Goal: Task Accomplishment & Management: Use online tool/utility

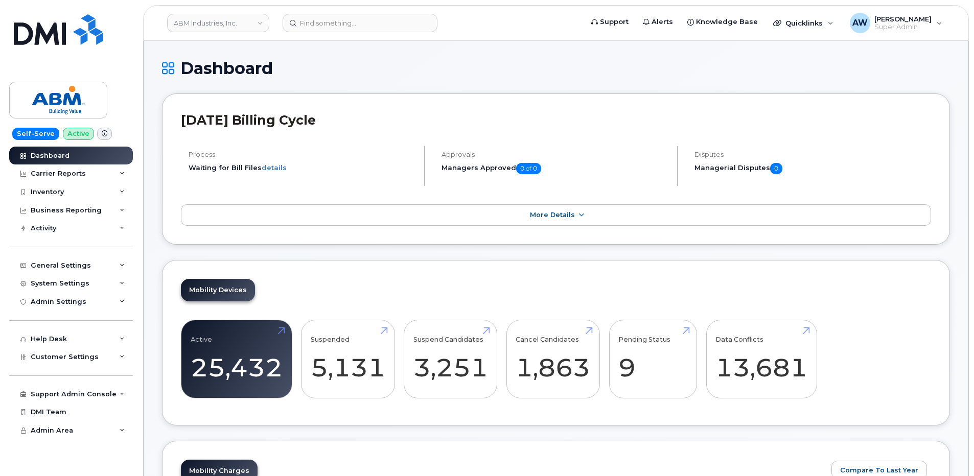
scroll to position [1530, 0]
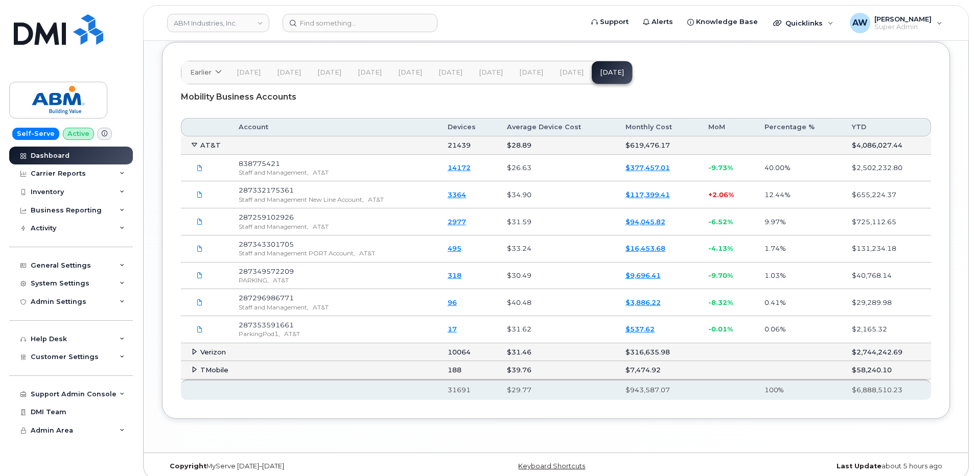
click at [382, 13] on header "ABM Industries, Inc. Support Alerts Knowledge Base Quicklinks Suspend / Cancel …" at bounding box center [556, 23] width 826 height 36
click at [367, 26] on input at bounding box center [360, 23] width 155 height 18
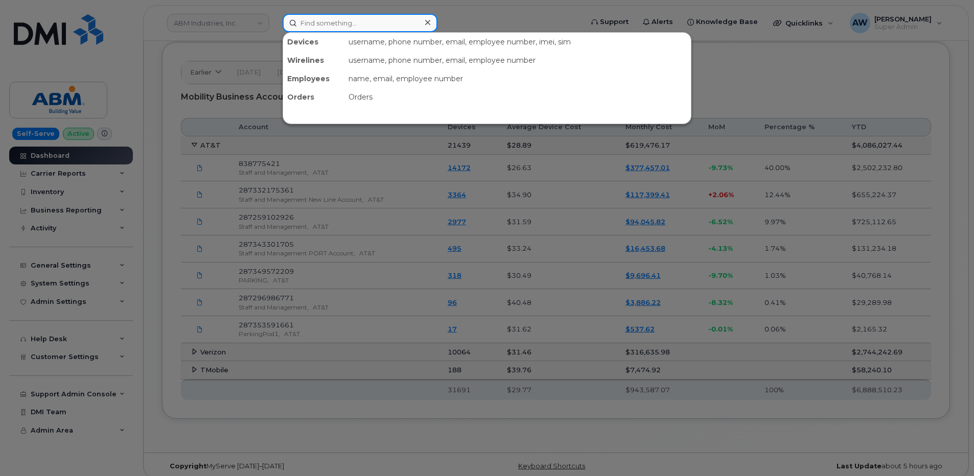
paste input "2097518914"
type input "2097518914"
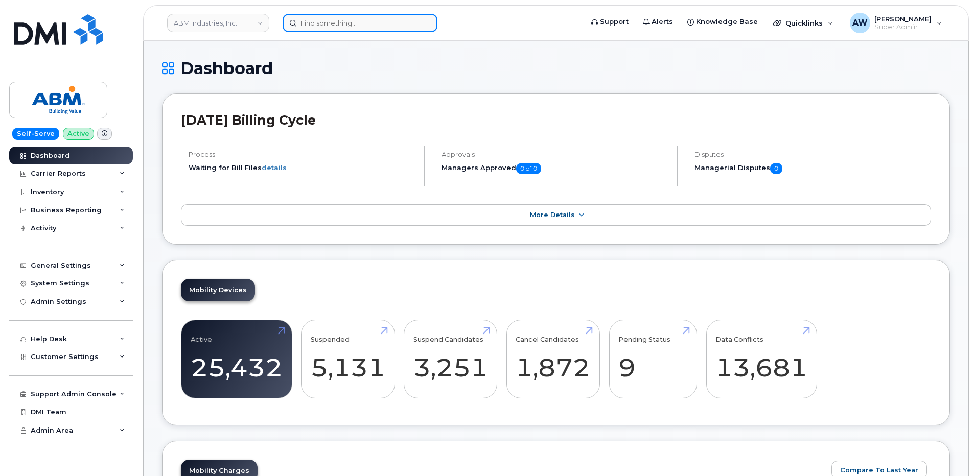
click at [356, 26] on input at bounding box center [360, 23] width 155 height 18
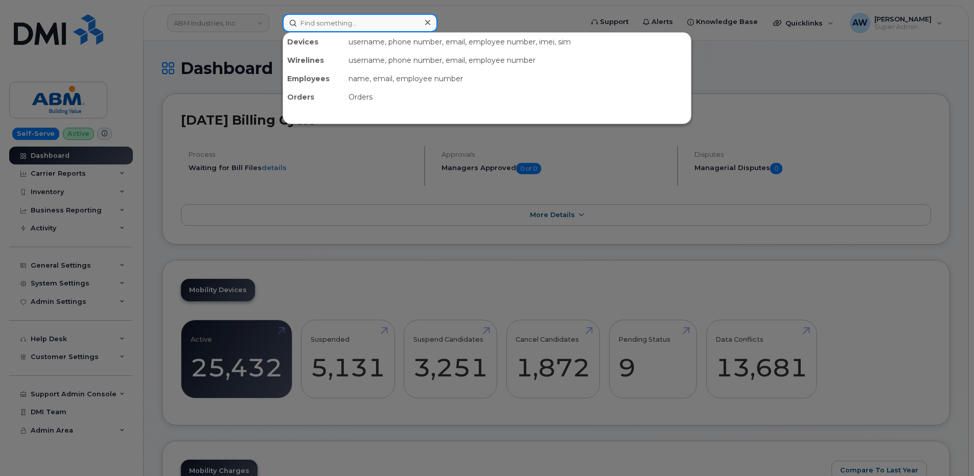
paste input "2097518914"
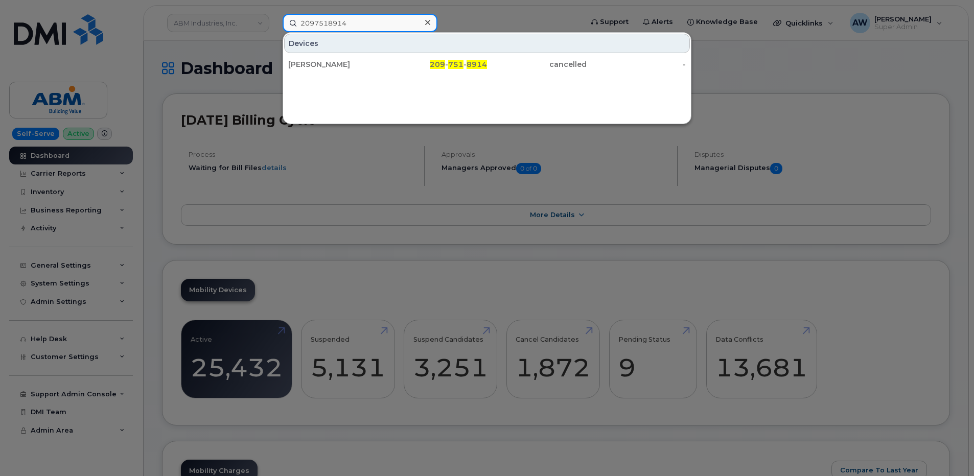
click at [340, 22] on input "2097518914" at bounding box center [360, 23] width 155 height 18
paste input "243701875"
type input "2243701875"
drag, startPoint x: 227, startPoint y: 69, endPoint x: 211, endPoint y: 84, distance: 21.7
click at [227, 69] on div at bounding box center [487, 238] width 974 height 476
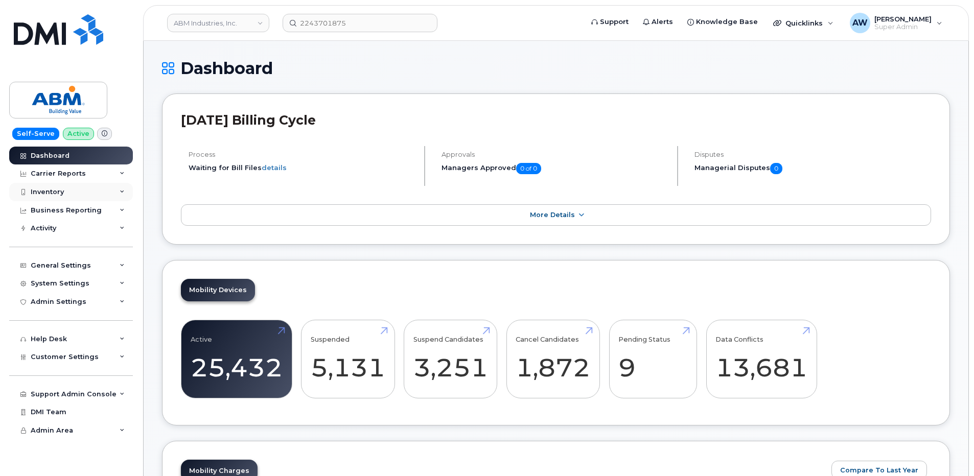
click at [88, 190] on div "Inventory" at bounding box center [71, 192] width 124 height 18
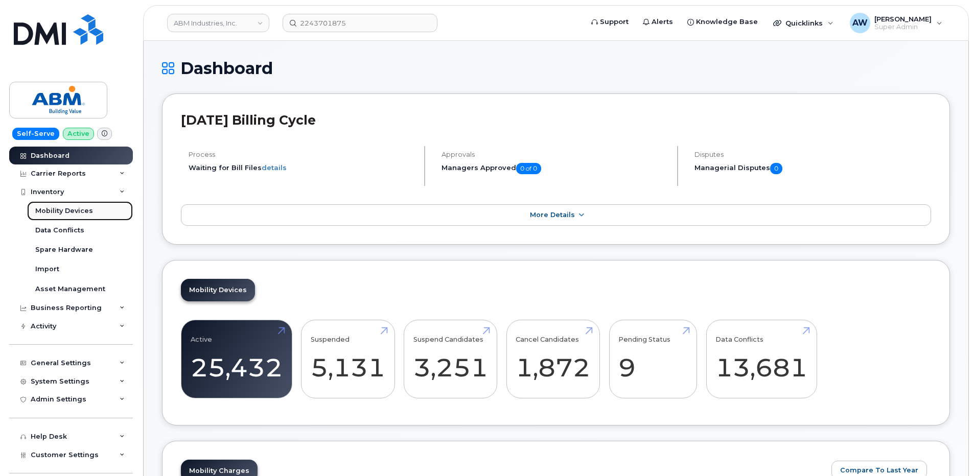
click at [89, 213] on div "Mobility Devices" at bounding box center [64, 210] width 58 height 9
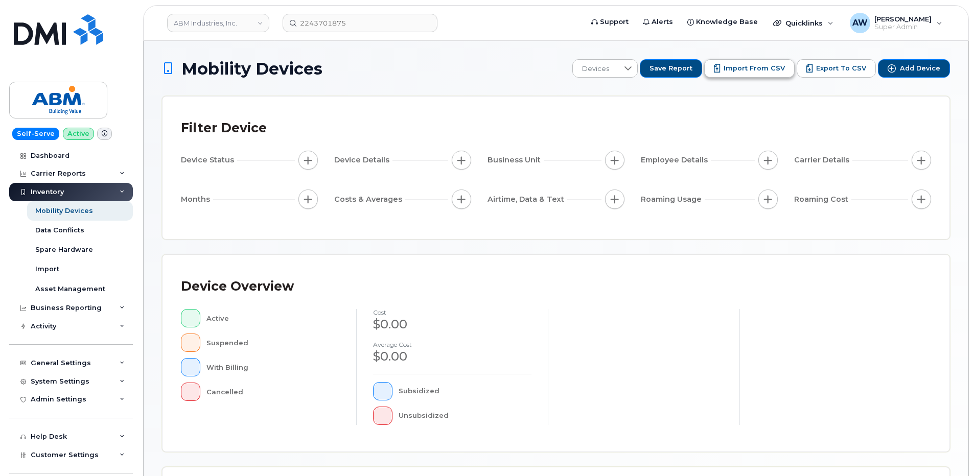
click at [760, 70] on span "Import from CSV" at bounding box center [753, 68] width 61 height 9
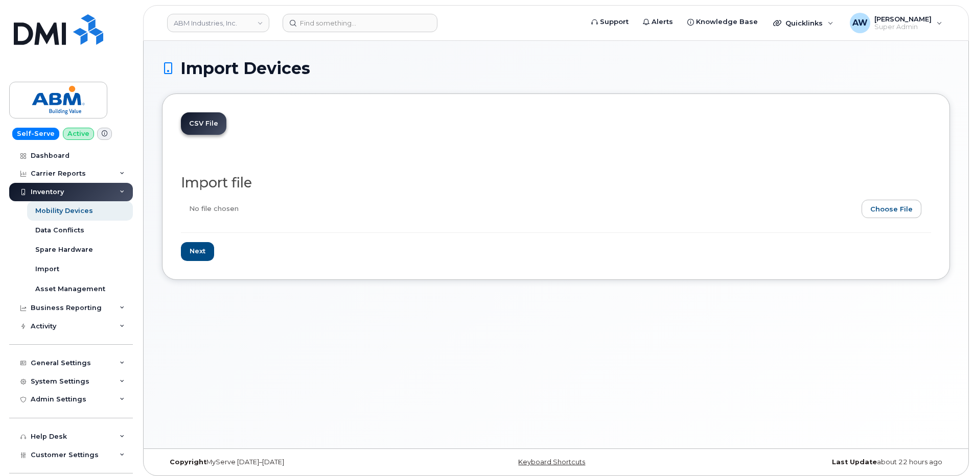
click at [881, 208] on input "file" at bounding box center [552, 212] width 742 height 24
type input "C:\fakepath\MyServe Update pt.2.xlsx"
click at [203, 251] on input "Next" at bounding box center [197, 251] width 33 height 19
type input "Loading..."
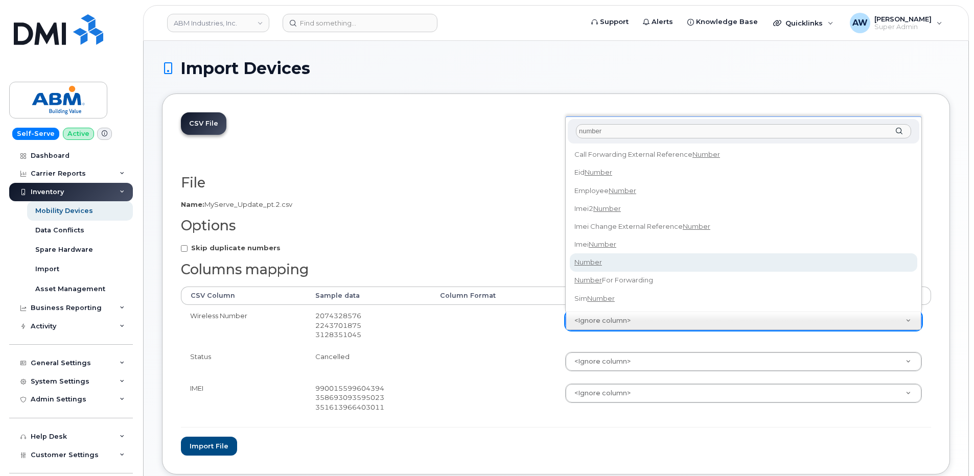
type input "number"
select select "number"
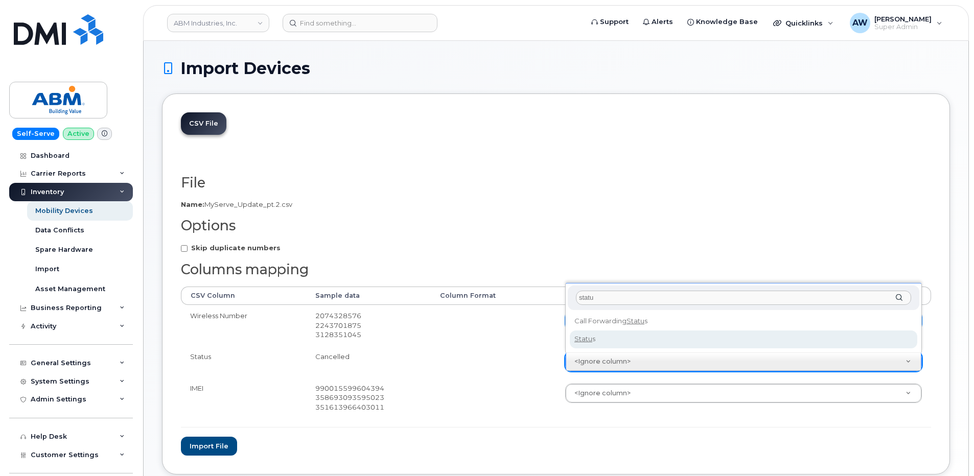
type input "statu"
select select "status"
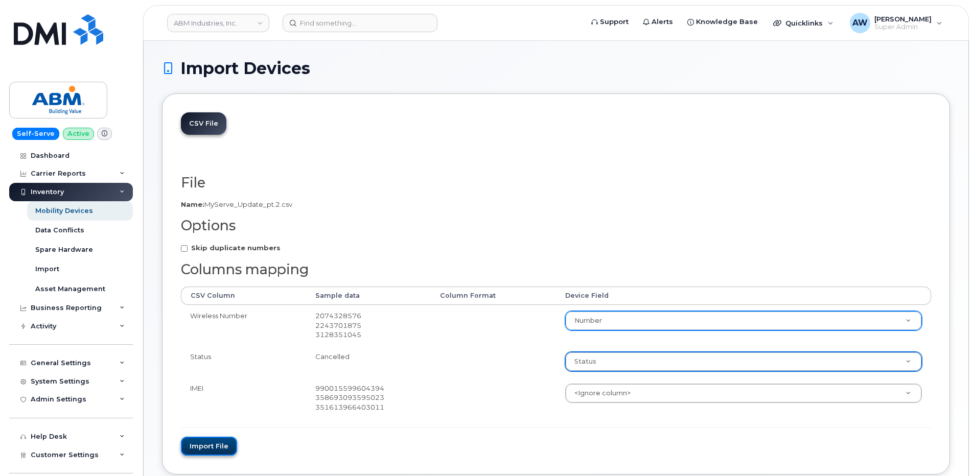
click at [212, 445] on button "Import file" at bounding box center [209, 446] width 56 height 19
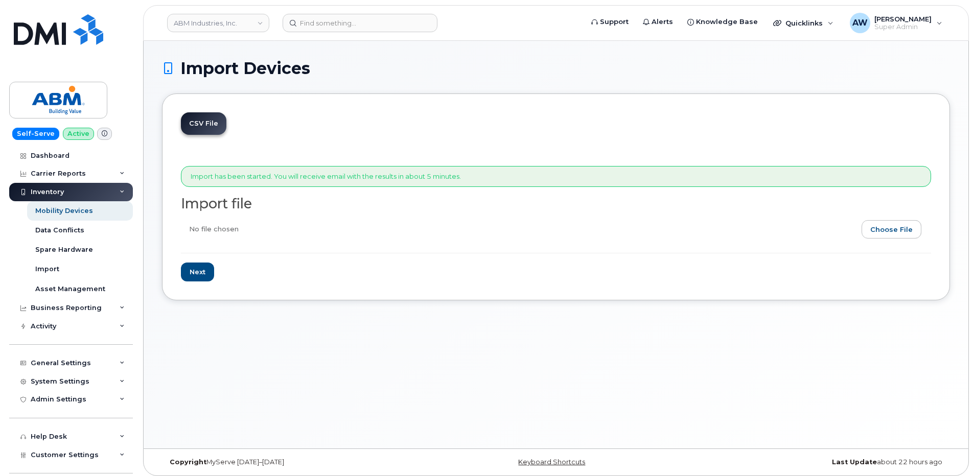
click at [122, 189] on div "Inventory" at bounding box center [71, 192] width 124 height 18
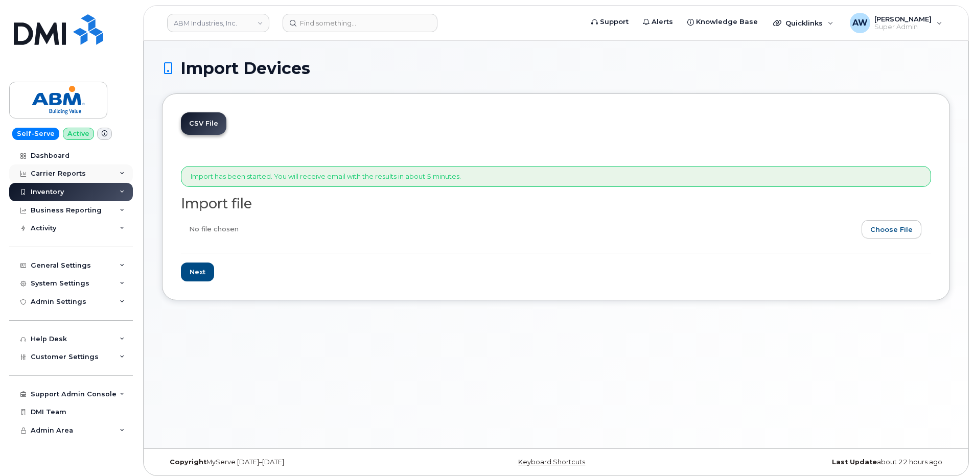
click at [120, 177] on div "Carrier Reports" at bounding box center [71, 174] width 124 height 18
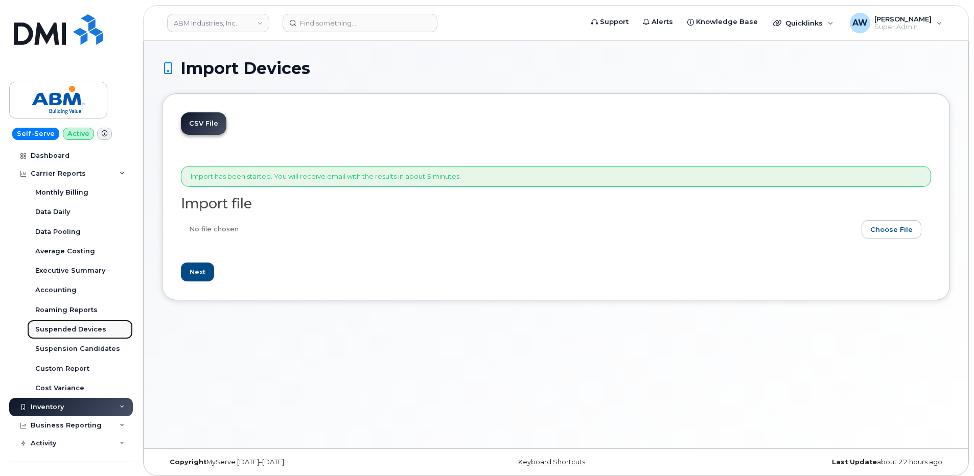
click at [109, 325] on link "Suspended Devices" at bounding box center [80, 329] width 106 height 19
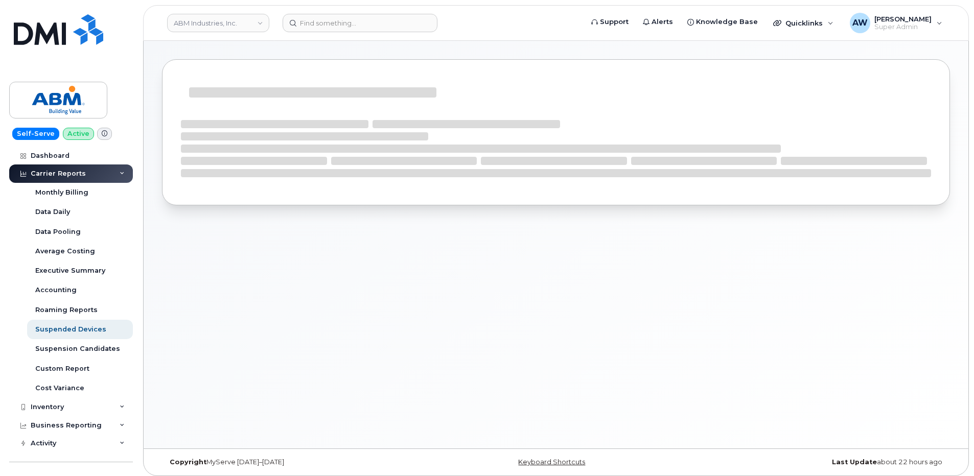
click at [118, 170] on div "Carrier Reports" at bounding box center [71, 174] width 124 height 18
